Goal: Navigation & Orientation: Find specific page/section

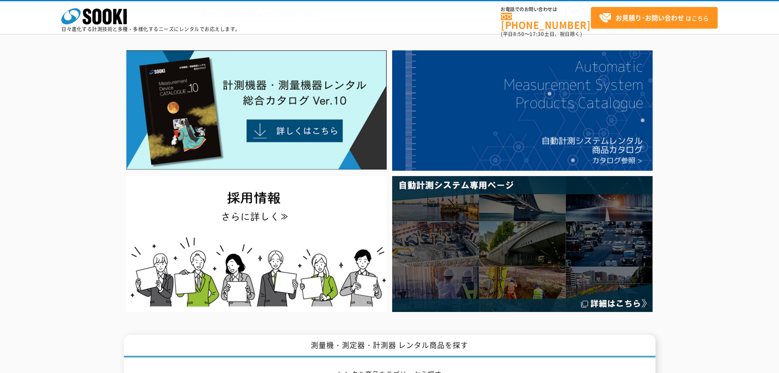
scroll to position [82, 0]
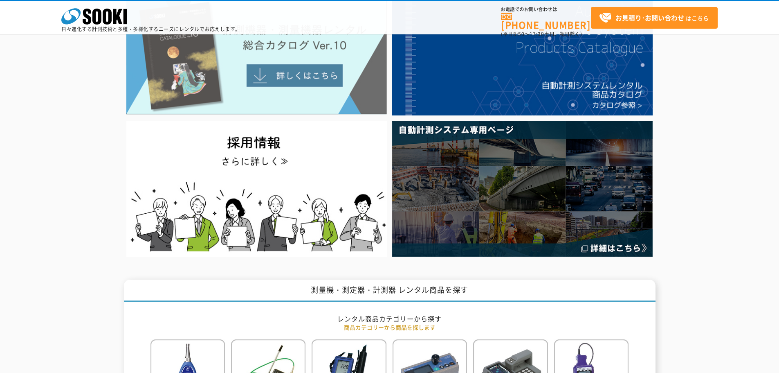
click at [264, 80] on img at bounding box center [256, 54] width 261 height 119
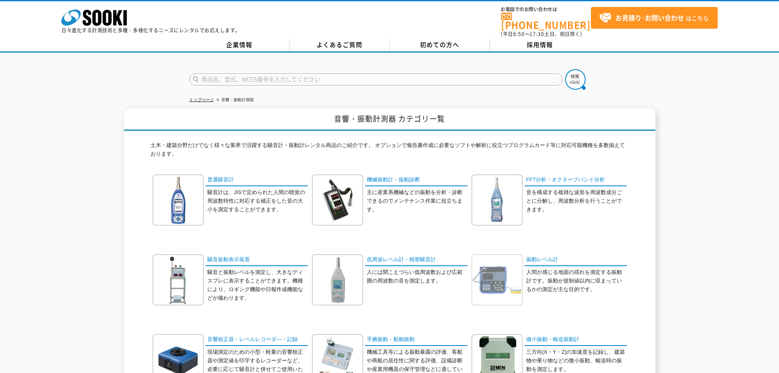
click at [499, 271] on img at bounding box center [497, 279] width 51 height 51
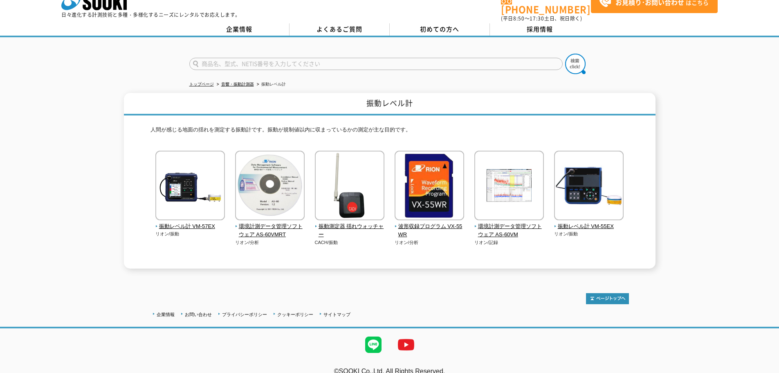
scroll to position [22, 0]
